Goal: Information Seeking & Learning: Learn about a topic

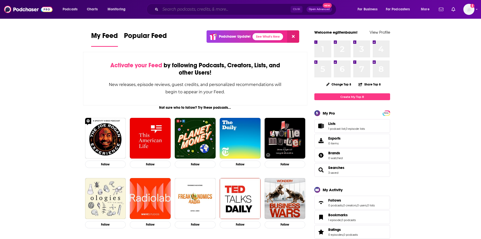
click at [186, 10] on input "Search podcasts, credits, & more..." at bounding box center [225, 9] width 130 height 8
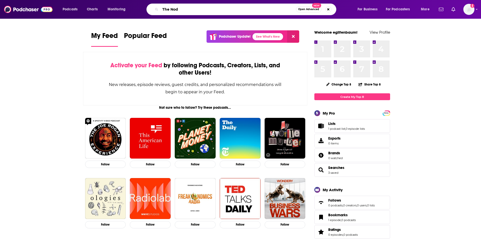
type input "The Nod"
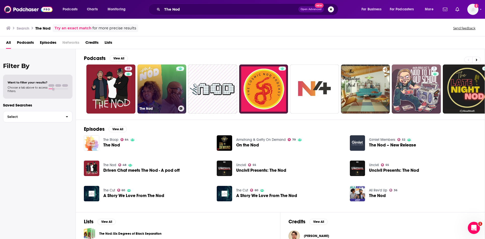
click at [172, 83] on link "The Nod" at bounding box center [161, 88] width 49 height 49
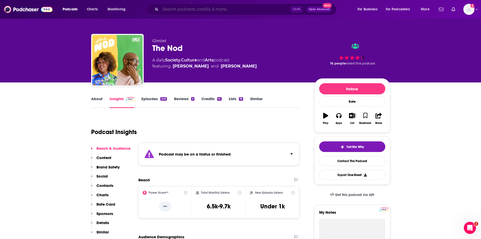
click at [173, 10] on input "Search podcasts, credits, & more..." at bounding box center [225, 9] width 130 height 8
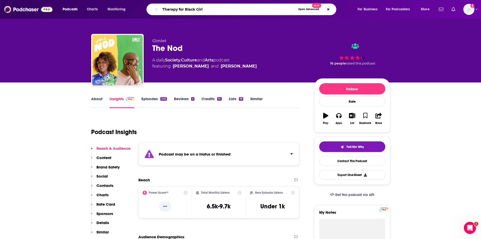
type input "Therapy for Black Girls"
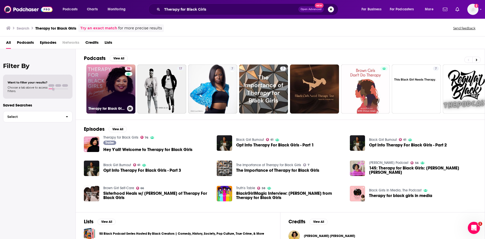
click at [104, 81] on link "76 Therapy for Black Girls" at bounding box center [110, 88] width 49 height 49
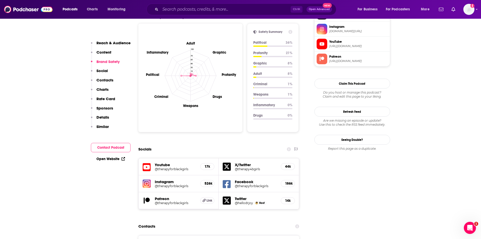
scroll to position [480, 0]
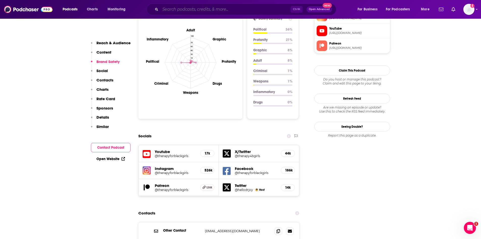
click at [169, 11] on input "Search podcasts, credits, & more..." at bounding box center [225, 9] width 130 height 8
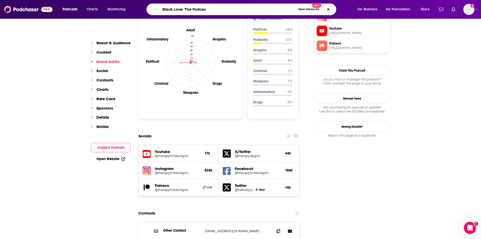
type input "Black Love: The Podcast"
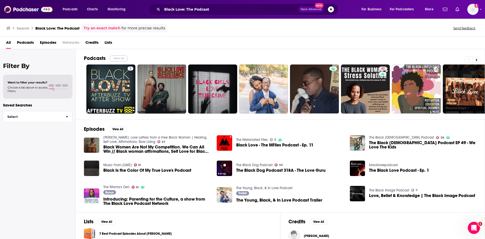
click at [125, 59] on button "View All" at bounding box center [119, 58] width 18 height 6
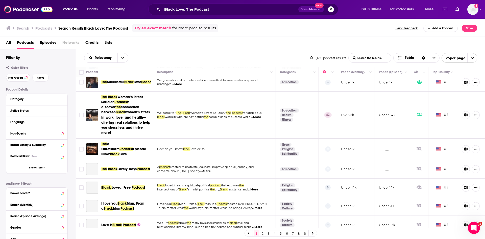
scroll to position [101, 0]
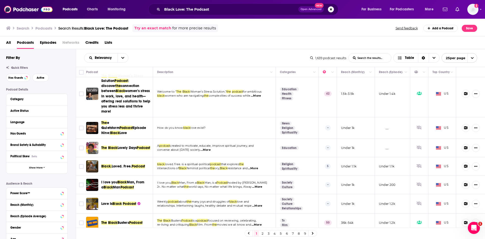
click at [72, 155] on div "Podcast Details Category Active Status Language Has Guests Brand Safety & Suita…" at bounding box center [41, 178] width 70 height 180
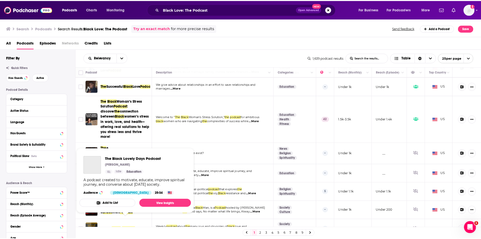
scroll to position [0, 0]
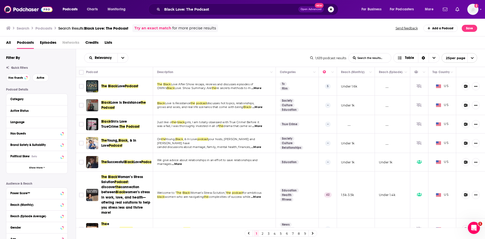
click at [109, 189] on span "connection between" at bounding box center [120, 189] width 38 height 9
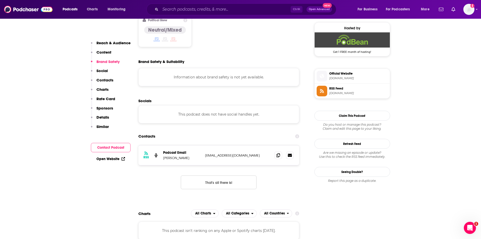
scroll to position [430, 0]
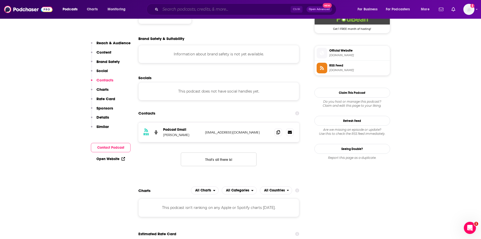
click at [207, 8] on input "Search podcasts, credits, & more..." at bounding box center [225, 9] width 130 height 8
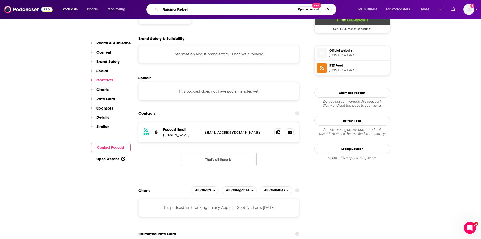
type input "Raising Rebels"
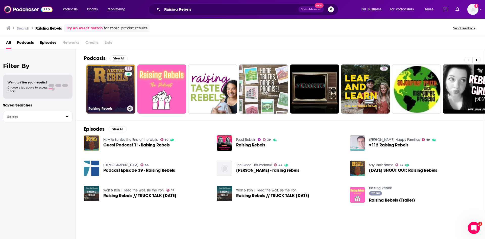
click at [123, 97] on link "33 Raising Rebels" at bounding box center [110, 88] width 49 height 49
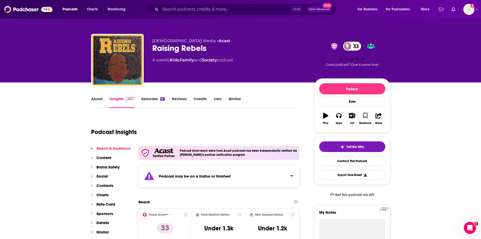
click at [106, 230] on p "Similar" at bounding box center [103, 231] width 12 height 5
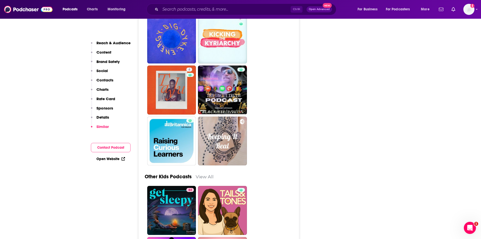
scroll to position [1585, 0]
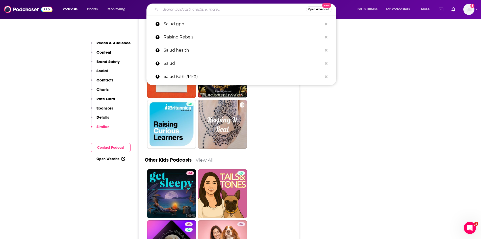
click at [189, 6] on input "Search podcasts, credits, & more..." at bounding box center [233, 9] width 146 height 8
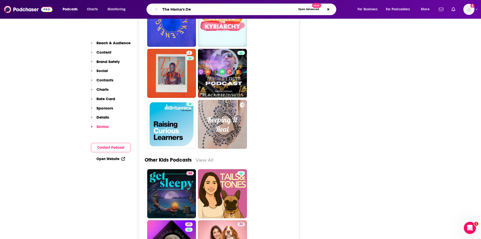
type input "The Mama's Den"
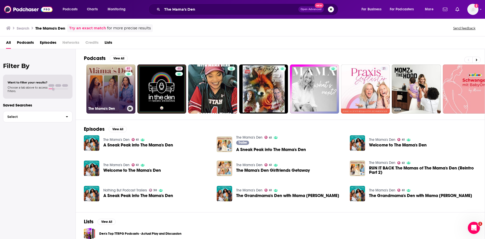
click at [112, 96] on link "61 The Mama's Den" at bounding box center [110, 88] width 49 height 49
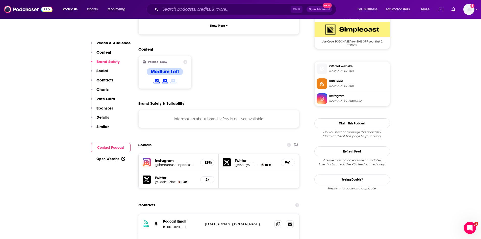
scroll to position [404, 0]
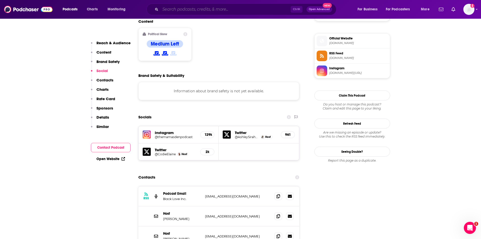
click at [178, 11] on input "Search podcasts, credits, & more..." at bounding box center [225, 9] width 130 height 8
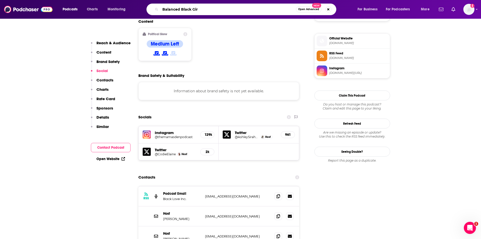
type input "Balanced Black Girl"
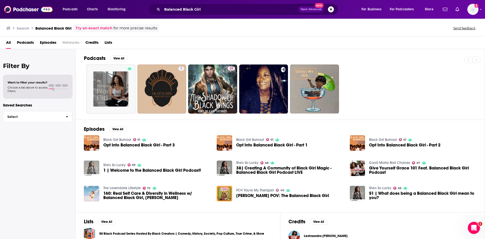
click at [97, 170] on img "1 | Welcome to the Balanced Black Girl Podcast!" at bounding box center [91, 167] width 15 height 15
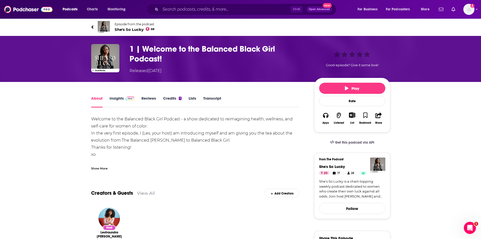
click at [365, 187] on link "She’s So Lucky is a chart-topping weekly podcast dedicated to women who create …" at bounding box center [352, 189] width 66 height 20
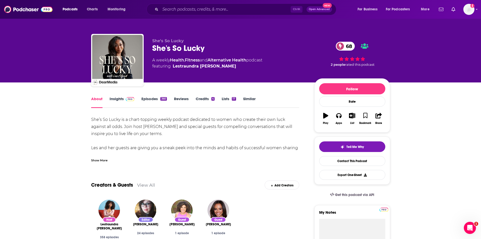
scroll to position [25, 0]
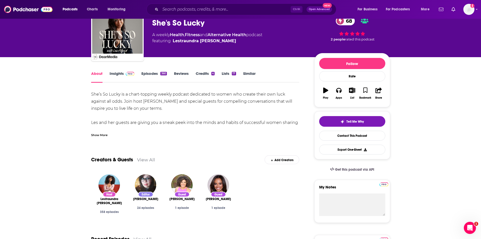
click at [117, 72] on link "Insights" at bounding box center [122, 77] width 25 height 12
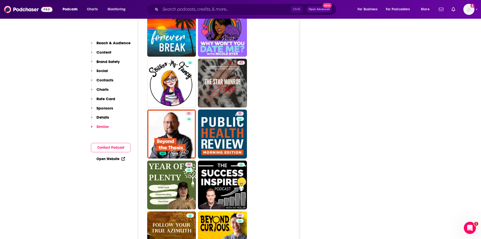
scroll to position [2452, 0]
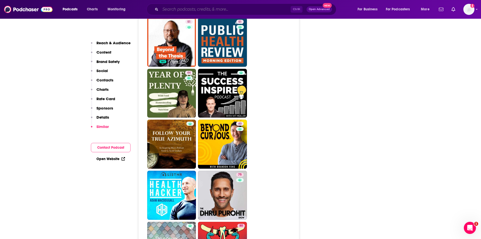
click at [200, 10] on input "Search podcasts, credits, & more..." at bounding box center [225, 9] width 130 height 8
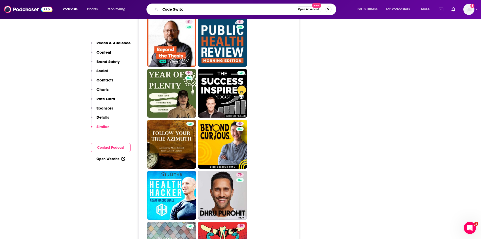
type input "Code Switch"
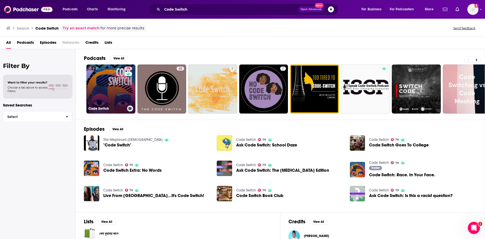
click at [103, 92] on link "79 Code Switch" at bounding box center [110, 88] width 49 height 49
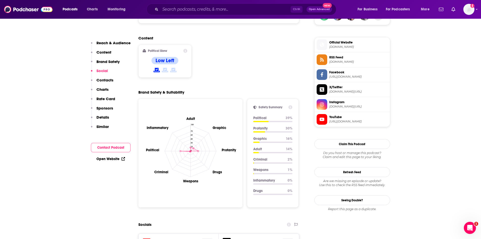
scroll to position [505, 0]
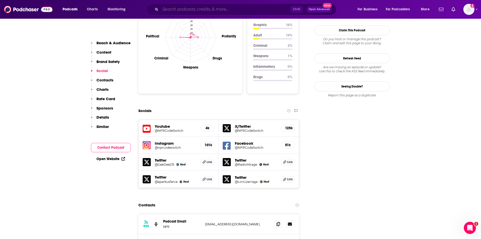
click at [199, 11] on input "Search podcasts, credits, & more..." at bounding box center [225, 9] width 130 height 8
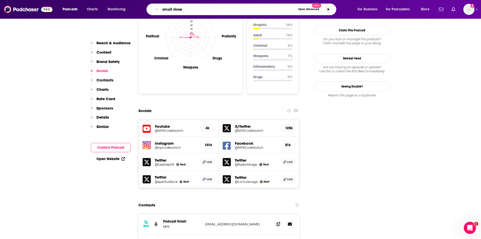
type input "small doses"
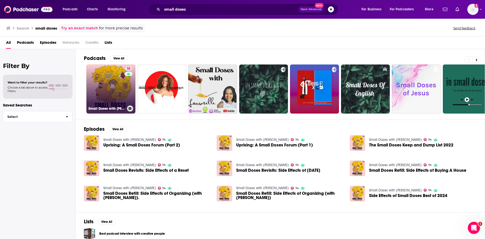
click at [106, 98] on link "74 Small Doses with [PERSON_NAME]" at bounding box center [110, 88] width 49 height 49
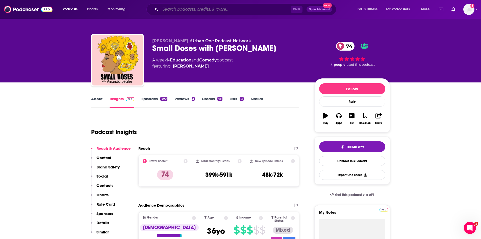
click at [183, 8] on input "Search podcasts, credits, & more..." at bounding box center [225, 9] width 130 height 8
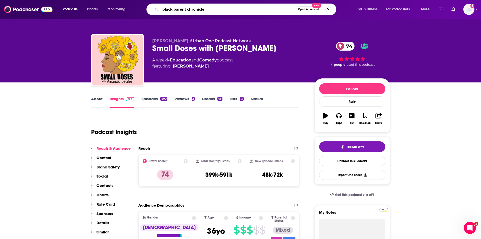
type input "black parent chronicles"
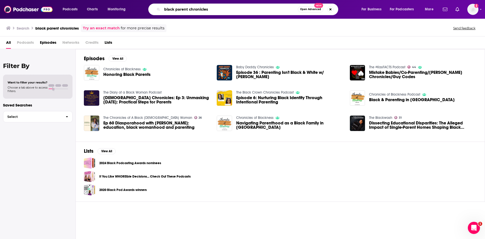
drag, startPoint x: 213, startPoint y: 10, endPoint x: 127, endPoint y: 1, distance: 87.0
click at [127, 1] on div "Podcasts Charts Monitoring black parent chronicles Open Advanced New For Busine…" at bounding box center [242, 9] width 485 height 19
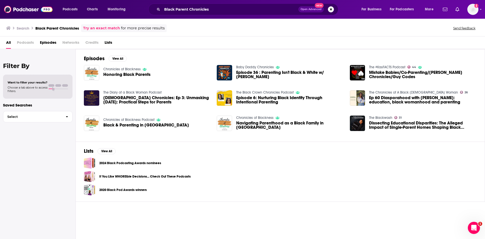
click at [22, 42] on span "Podcasts" at bounding box center [25, 43] width 17 height 10
click at [27, 42] on span "Podcasts" at bounding box center [25, 43] width 17 height 10
click at [107, 29] on link "Try an exact match" at bounding box center [101, 28] width 37 height 6
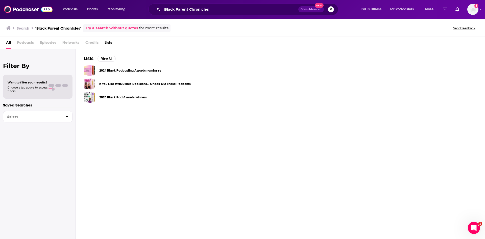
click at [112, 70] on link "2024 Black Podcasting Awards nominees" at bounding box center [130, 71] width 62 height 6
type input ""Black Parent Chronicles""
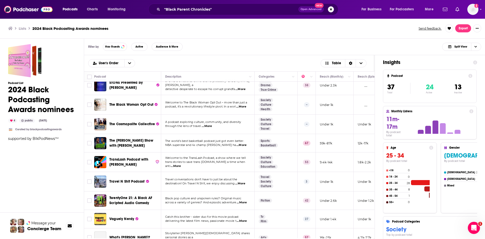
scroll to position [561, 0]
